Goal: Obtain resource: Download file/media

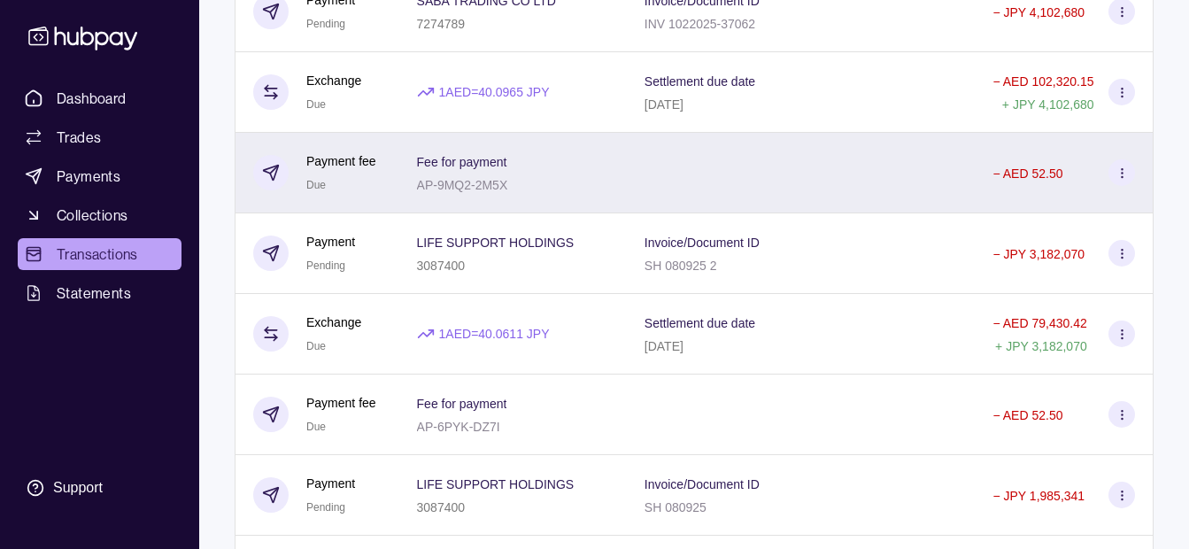
scroll to position [443, 0]
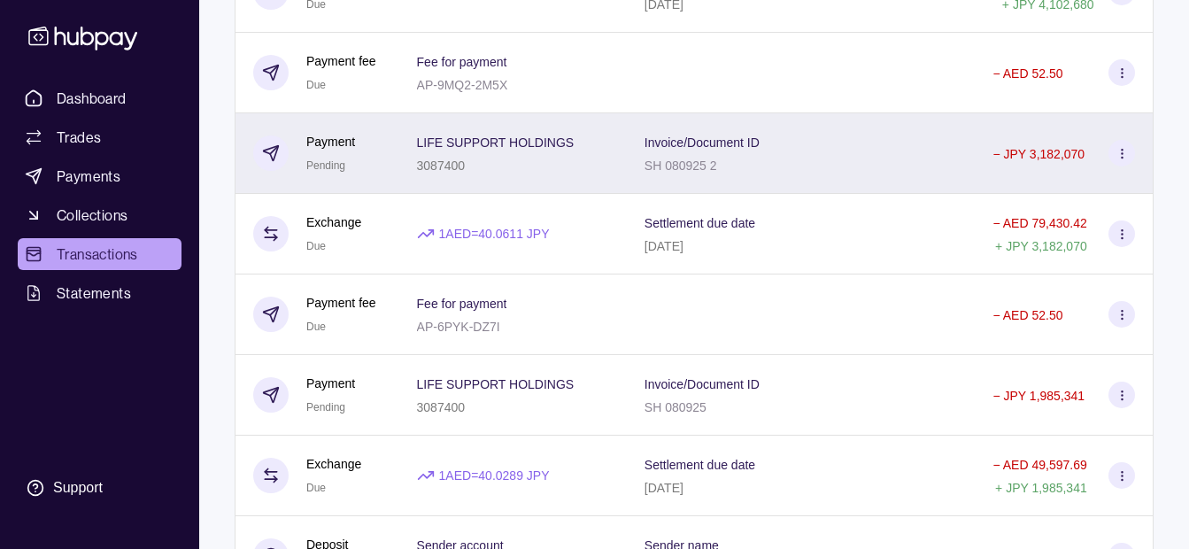
click at [569, 137] on p "LIFE SUPPORT HOLDINGS" at bounding box center [496, 142] width 158 height 14
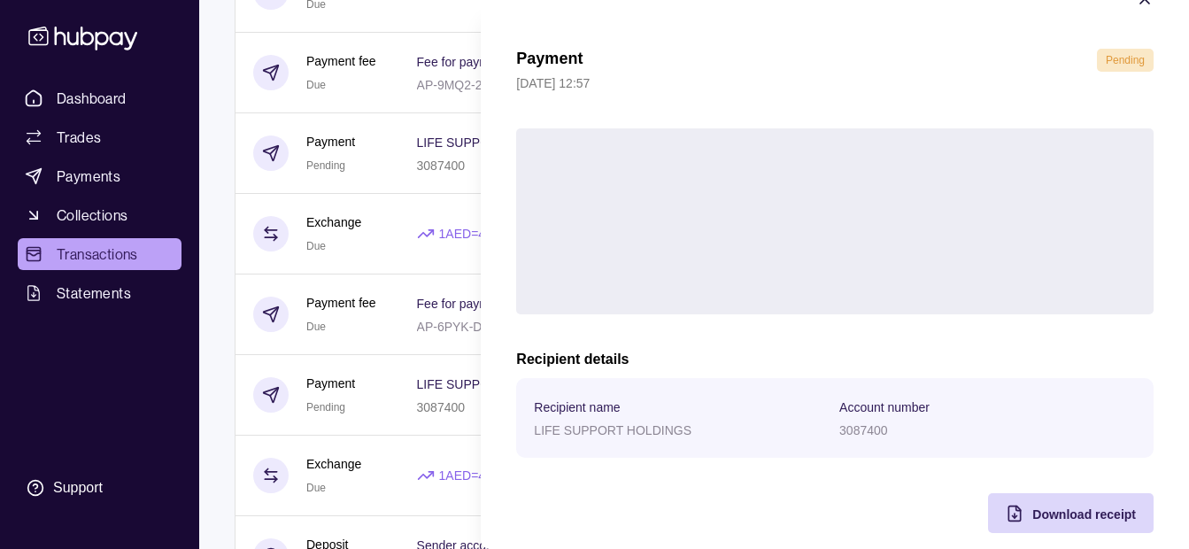
scroll to position [65, 0]
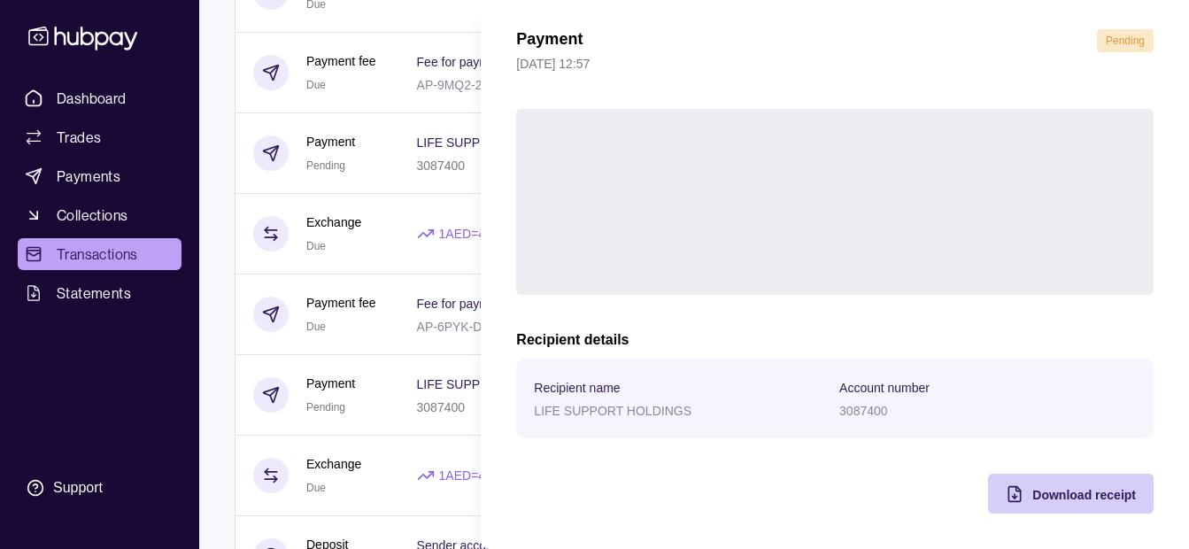
click at [1033, 497] on span "Download receipt" at bounding box center [1085, 495] width 104 height 14
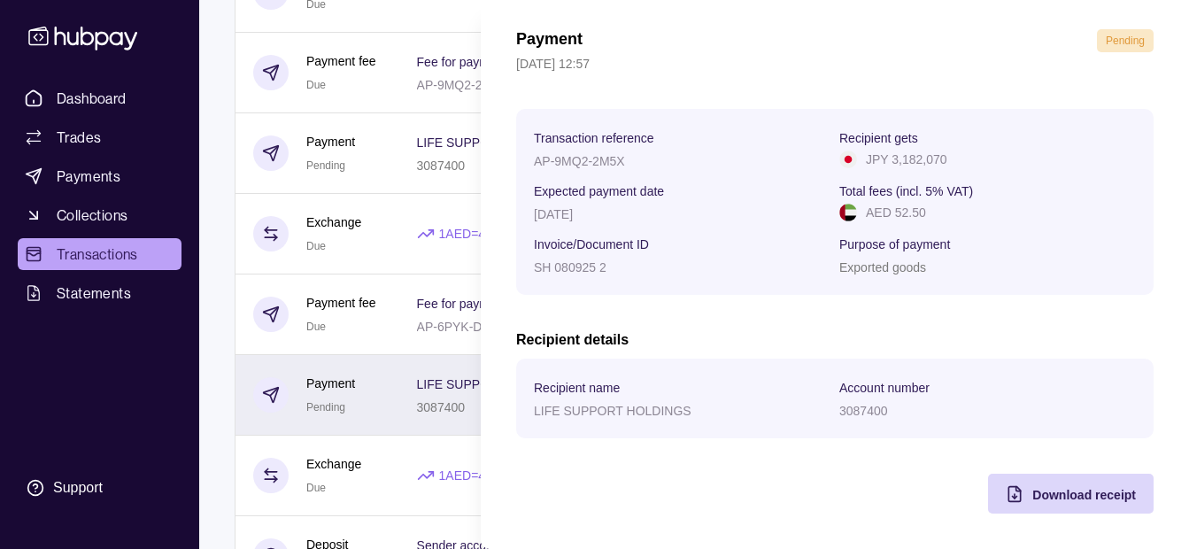
click at [406, 397] on html "Dashboard Trades Payments Collections Transactions Statements Support K Hello, …" at bounding box center [594, 517] width 1189 height 1921
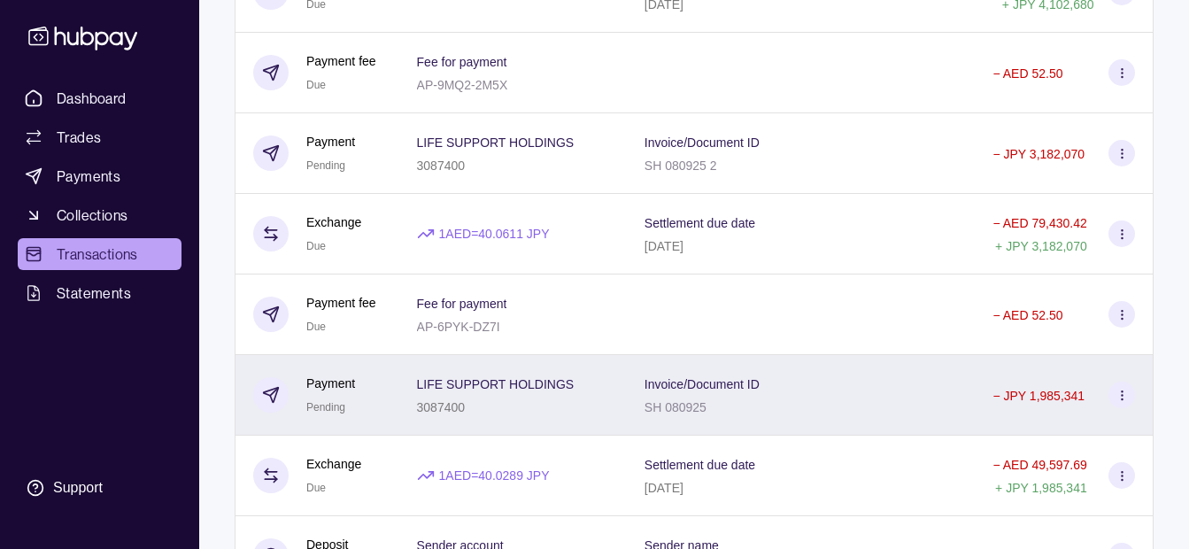
click at [678, 394] on div "Invoice/Document ID SH 080925" at bounding box center [702, 395] width 115 height 44
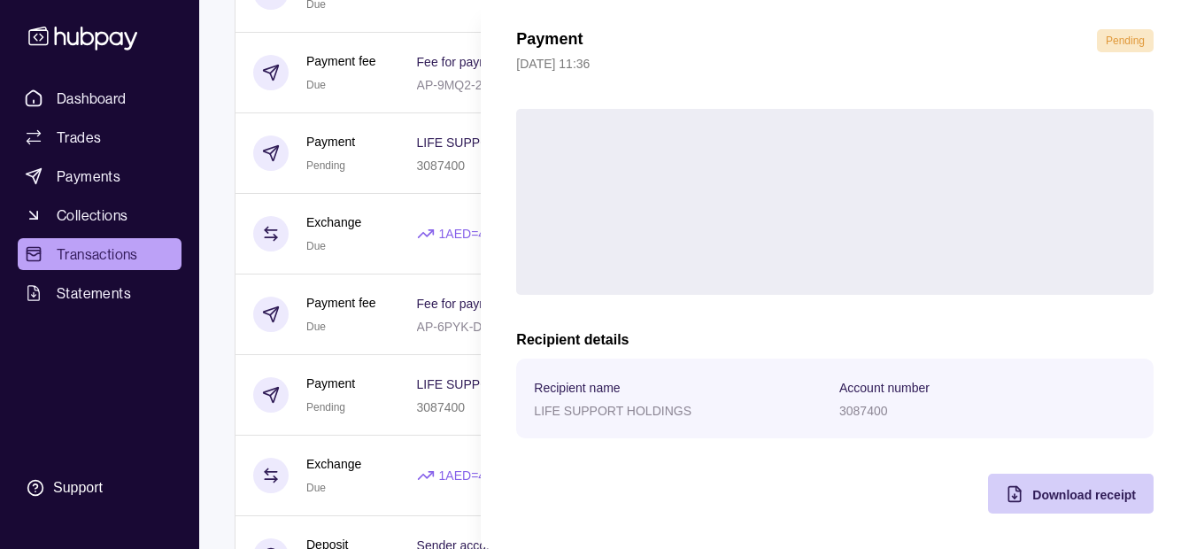
drag, startPoint x: 1056, startPoint y: 499, endPoint x: 999, endPoint y: 485, distance: 59.1
click at [1053, 498] on span "Download receipt" at bounding box center [1085, 495] width 104 height 14
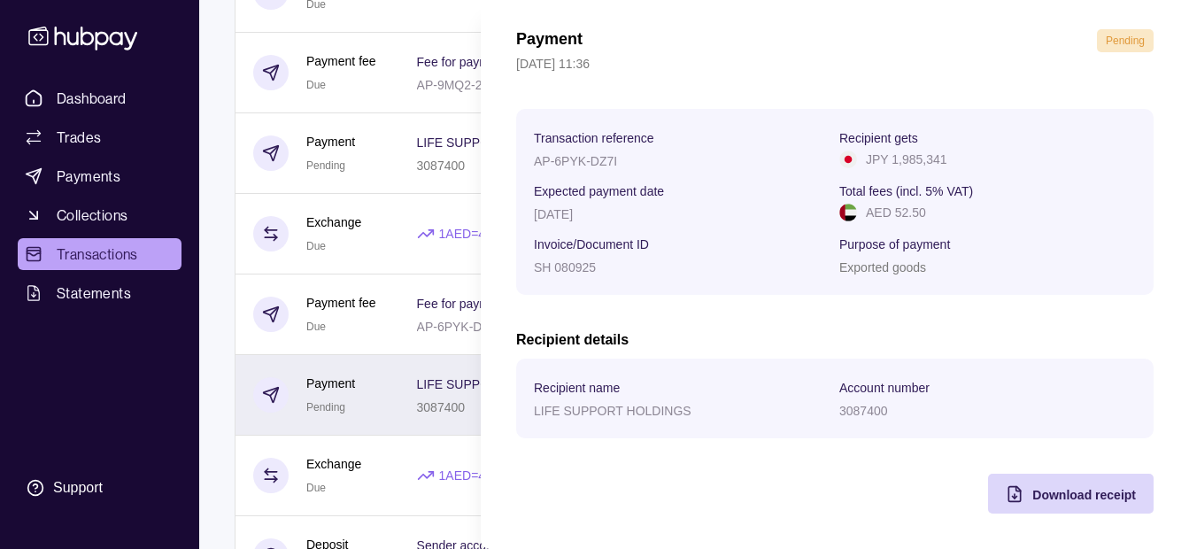
click at [404, 376] on html "Dashboard Trades Payments Collections Transactions Statements Support K Hello, …" at bounding box center [594, 517] width 1189 height 1921
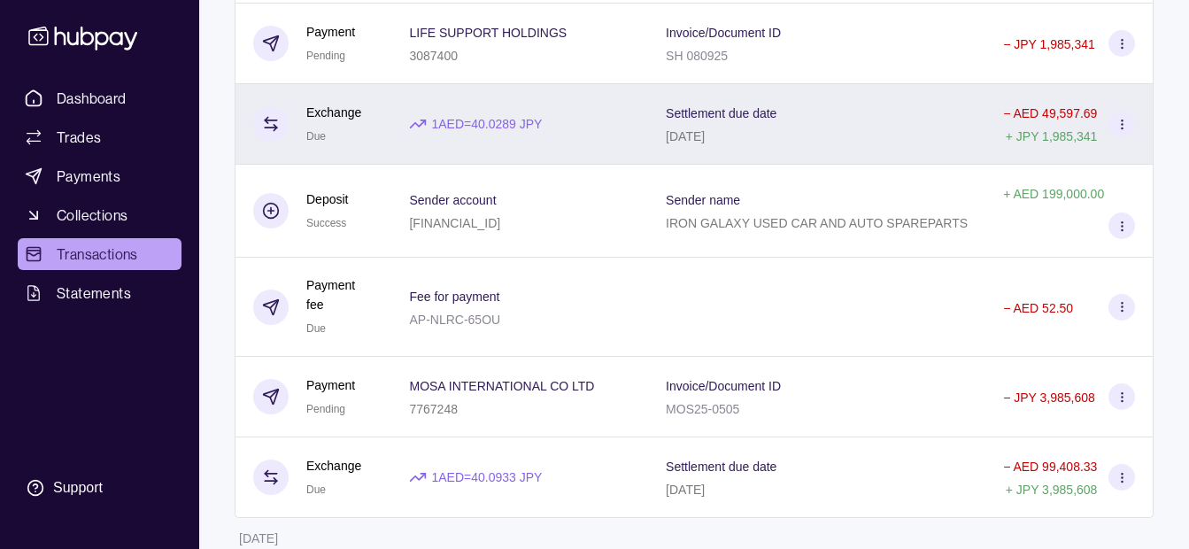
scroll to position [977, 0]
